Goal: Task Accomplishment & Management: Use online tool/utility

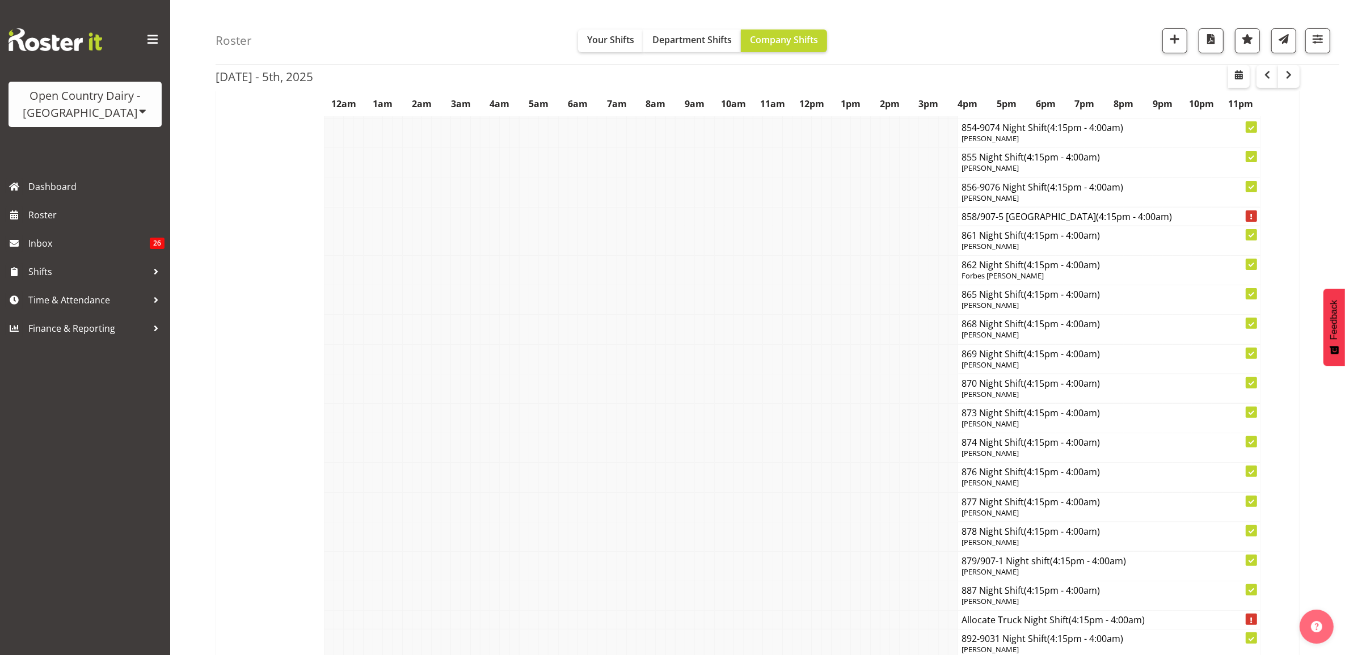
scroll to position [5729, 0]
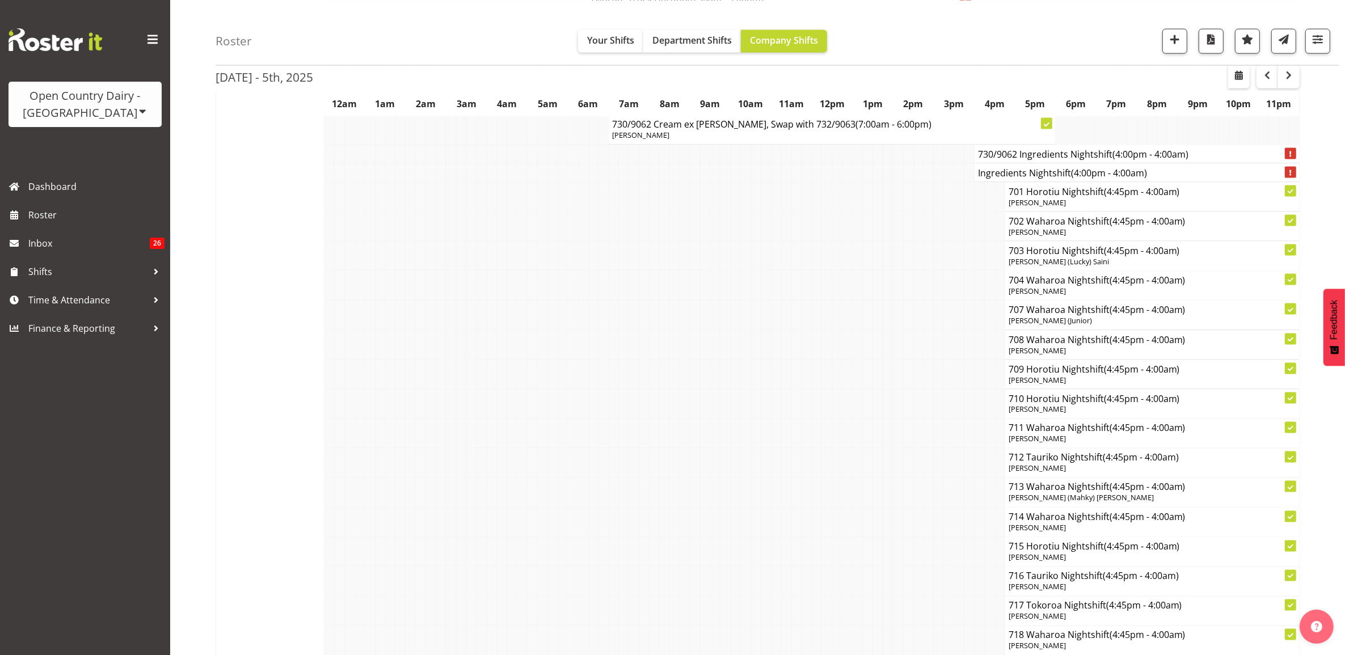
scroll to position [7657, 0]
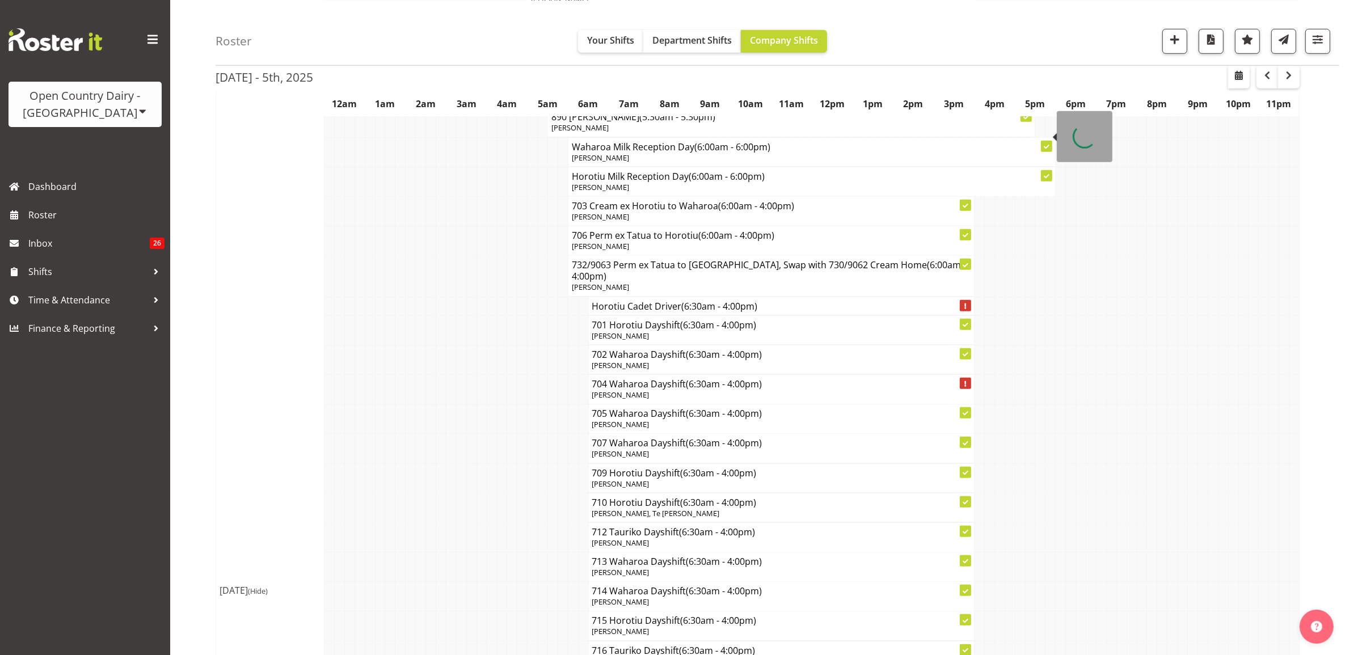
scroll to position [6310, 0]
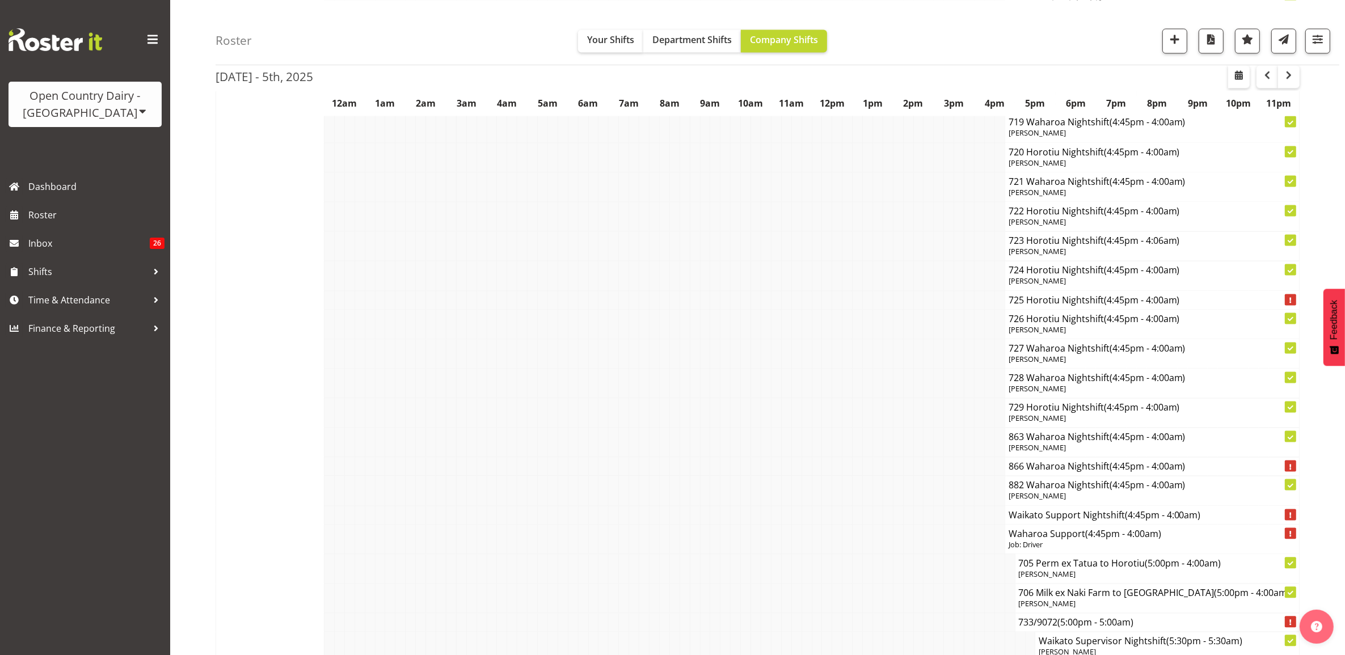
scroll to position [8173, 0]
